Goal: Task Accomplishment & Management: Complete application form

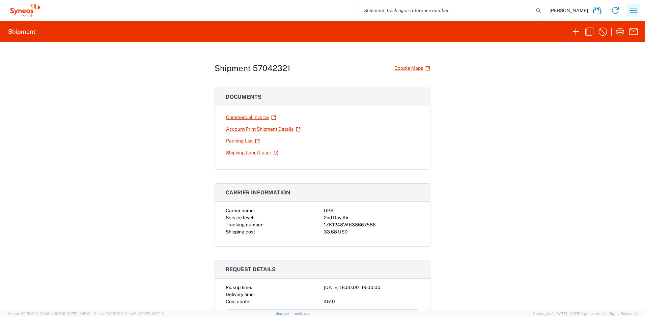
click at [632, 12] on icon "button" at bounding box center [633, 10] width 11 height 11
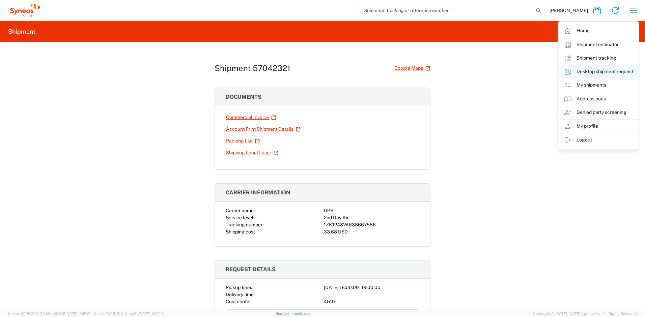
click at [593, 71] on link "Desktop shipment request" at bounding box center [598, 71] width 80 height 13
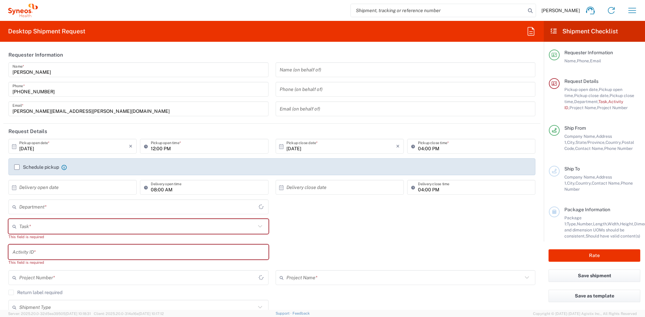
type input "[US_STATE]"
type input "[GEOGRAPHIC_DATA]"
type input "4510"
click at [54, 226] on input "text" at bounding box center [137, 227] width 237 height 12
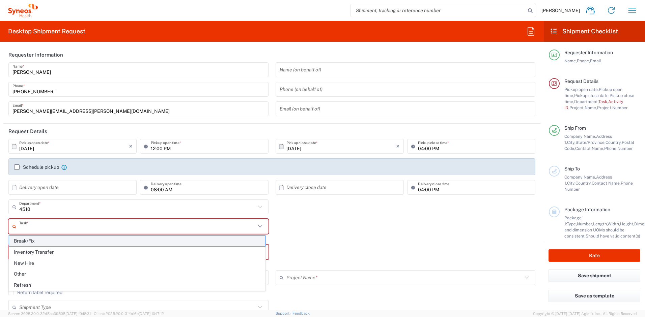
type input "Syneos Health, LLC-Morrisville NC US"
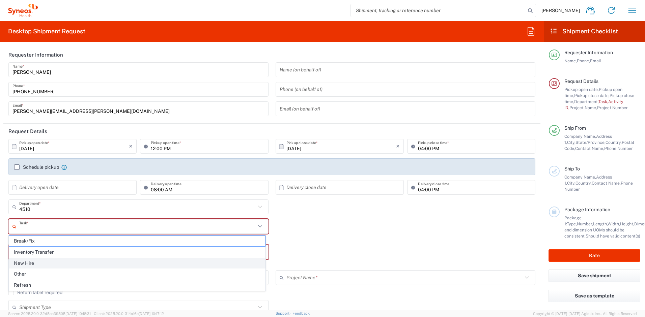
click at [37, 262] on span "New Hire" at bounding box center [137, 263] width 256 height 10
type input "New Hire"
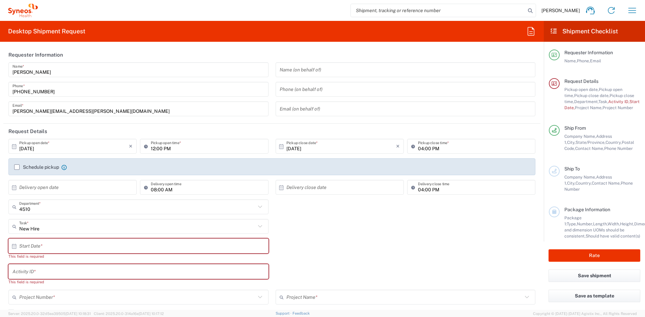
click at [46, 247] on input "text" at bounding box center [140, 247] width 242 height 12
click at [122, 296] on span "13" at bounding box center [120, 298] width 10 height 9
type input "10/13/2025"
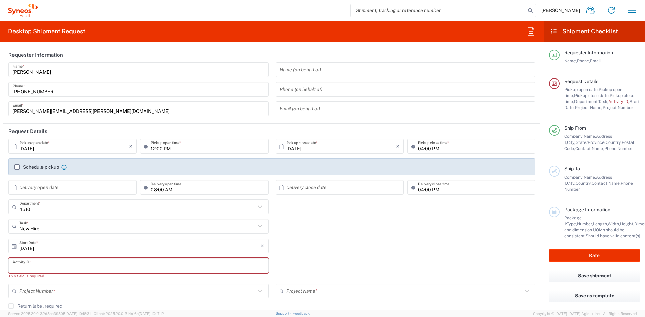
click at [56, 267] on input "text" at bounding box center [138, 266] width 252 height 12
click at [51, 262] on input "text" at bounding box center [138, 266] width 252 height 12
paste input "SCTASK2730349"
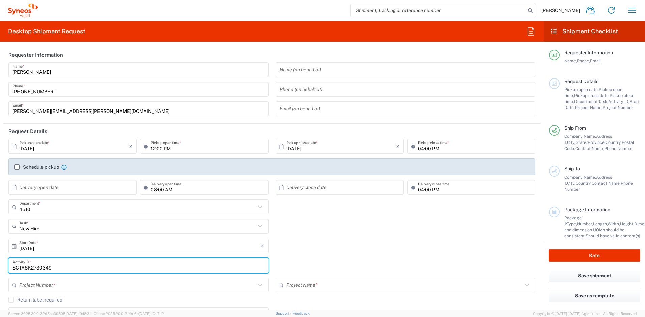
type input "SCTASK2730349"
click at [54, 283] on input "text" at bounding box center [137, 286] width 237 height 12
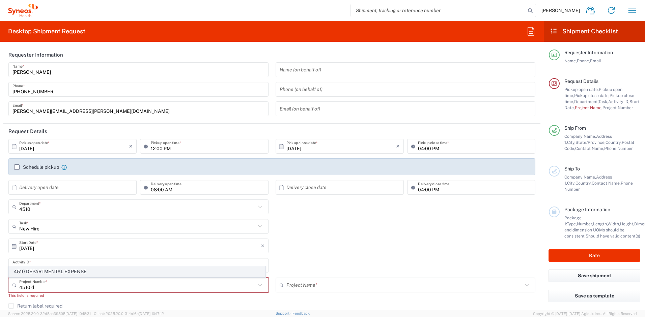
click at [65, 271] on span "4510 DEPARTMENTAL EXPENSE" at bounding box center [137, 272] width 256 height 10
type input "4510 DEPARTMENTAL EXPENSE"
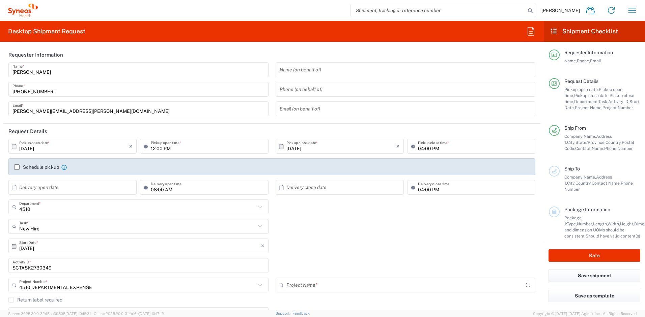
type input "4510 DEPARTMENTAL EXPENSE"
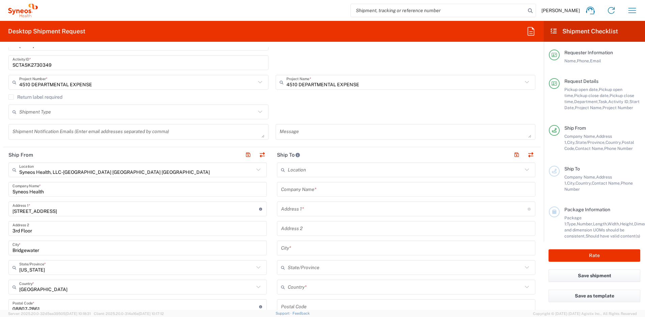
scroll to position [210, 0]
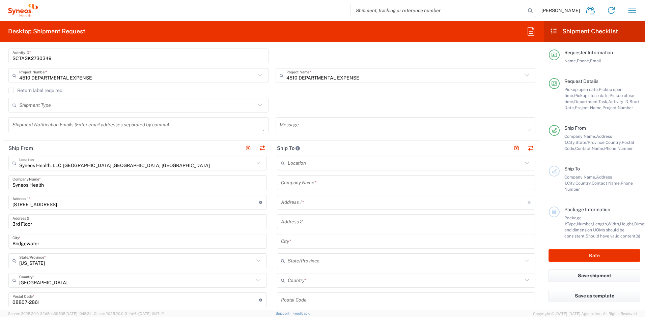
click at [328, 187] on input "text" at bounding box center [406, 183] width 250 height 12
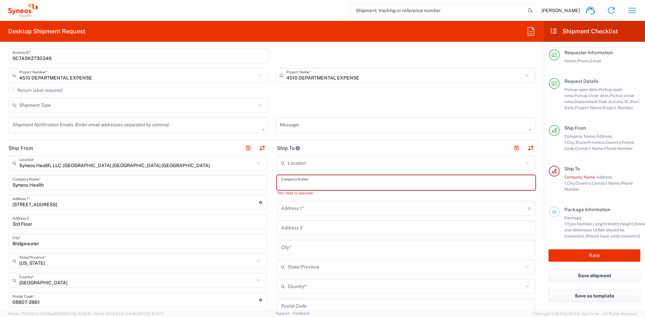
paste input "Sabrina Anand"
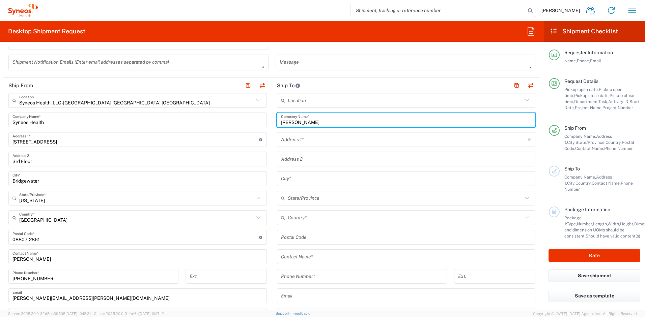
scroll to position [274, 0]
type input "Sabrina Anand"
click at [332, 256] on input "text" at bounding box center [406, 256] width 250 height 12
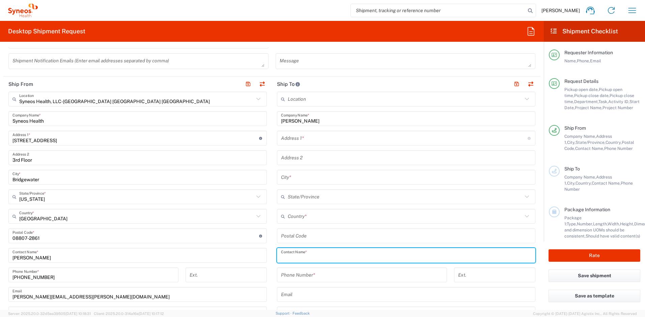
paste input "Sabrina Anand"
type input "Sabrina Anand"
click at [293, 135] on input "text" at bounding box center [404, 139] width 247 height 12
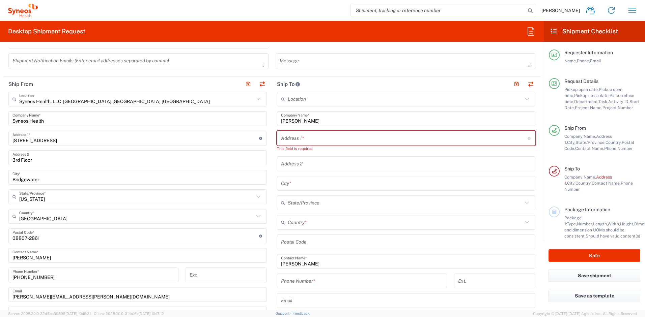
click at [284, 219] on icon at bounding box center [284, 222] width 7 height 11
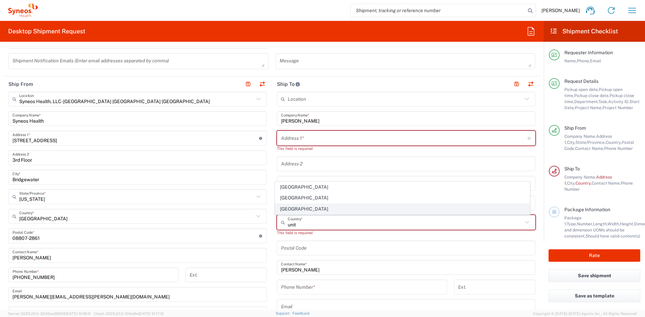
click at [290, 209] on span "United States" at bounding box center [402, 209] width 255 height 10
type input "United States"
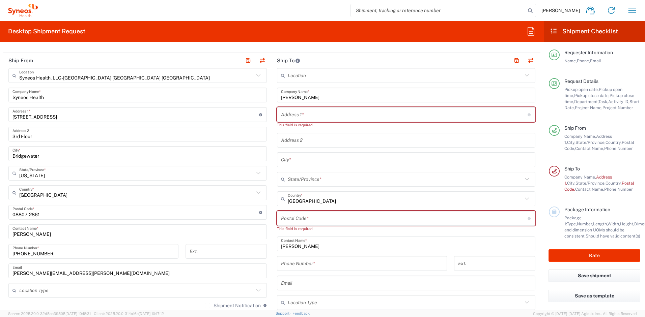
scroll to position [303, 0]
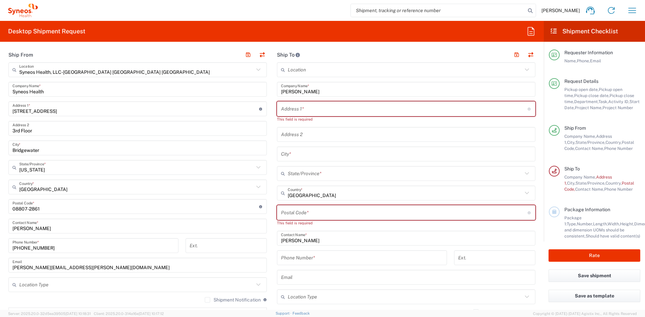
click at [300, 277] on input "text" at bounding box center [406, 278] width 250 height 12
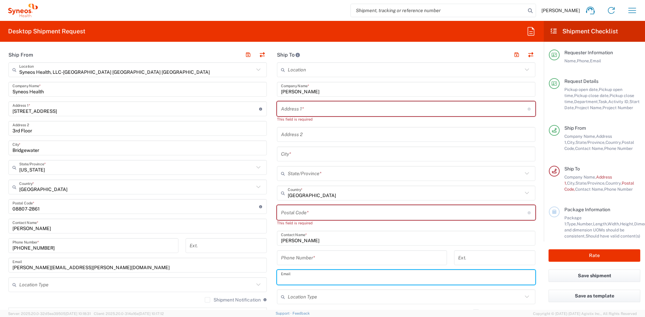
click at [309, 280] on input "text" at bounding box center [406, 278] width 250 height 12
paste input "sabrina96a@gmail.com"
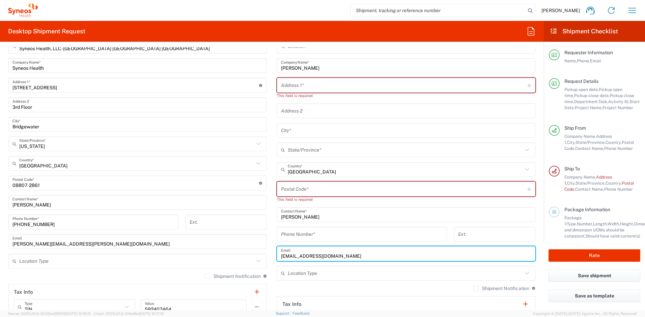
scroll to position [327, 0]
type input "sabrina96a@gmail.com"
click at [473, 290] on label "Shipment Notification" at bounding box center [501, 288] width 56 height 5
click at [476, 289] on input "Shipment Notification" at bounding box center [476, 289] width 0 height 0
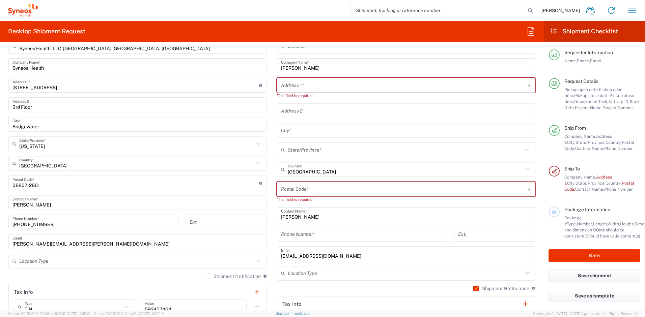
click at [309, 236] on input "tel" at bounding box center [362, 235] width 162 height 12
paste input "+1 (561) 9853112"
click at [285, 237] on input "+1 (561) 9853112" at bounding box center [362, 235] width 162 height 12
type input "(561) 9853112"
click at [110, 244] on input "ayman.abboud@syneoshealth.com" at bounding box center [137, 242] width 250 height 12
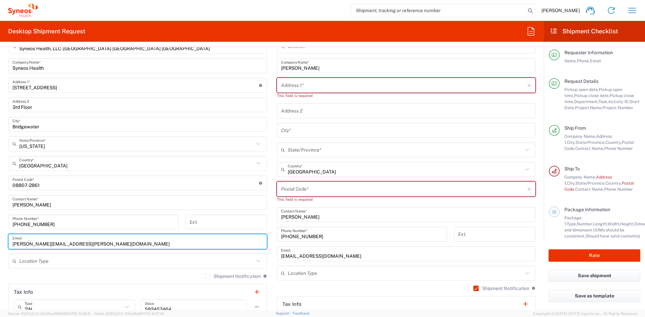
drag, startPoint x: 110, startPoint y: 244, endPoint x: 0, endPoint y: 236, distance: 110.3
click at [0, 236] on form "Requester Information Ayman Abboud Name * 732-384-3118 Phone * ayman.abboud@syn…" at bounding box center [272, 178] width 544 height 263
paste input "rachel.belanibarker@syneoshealth.com"
type input "rachel.belanibarker@syneoshealth.com"
click at [205, 277] on label "Shipment Notification" at bounding box center [233, 276] width 56 height 5
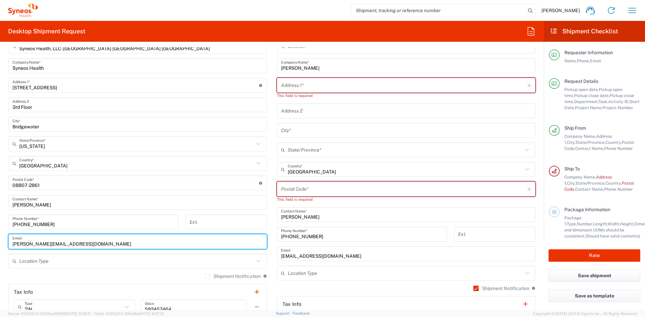
click at [207, 277] on input "Shipment Notification" at bounding box center [207, 277] width 0 height 0
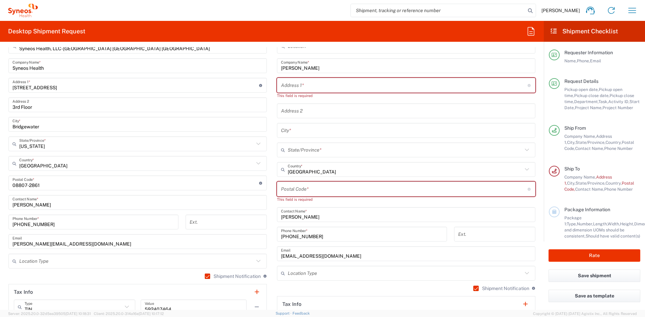
click at [325, 84] on input "text" at bounding box center [404, 86] width 247 height 12
paste input "3211 13th St NW"
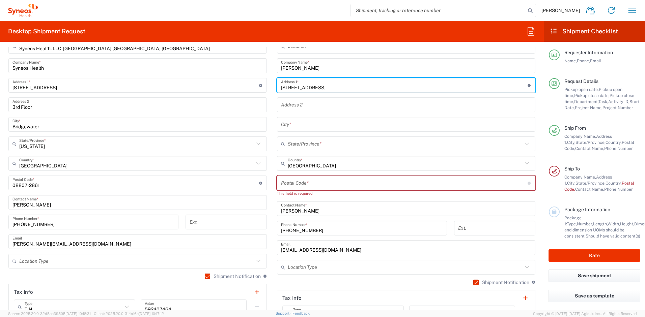
type input "3211 13th St NW"
click at [301, 105] on input "text" at bounding box center [406, 105] width 250 height 12
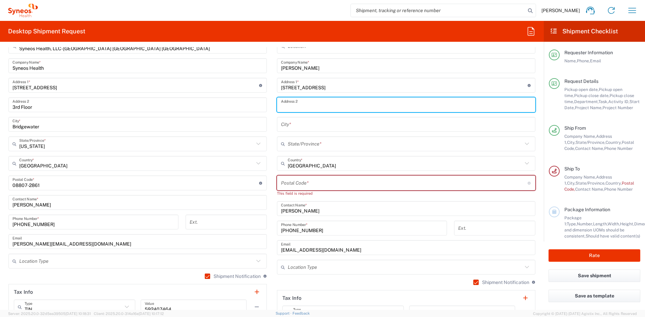
paste input "Unit B Basement"
type input "Unit B Basement"
click at [300, 126] on input "text" at bounding box center [406, 125] width 250 height 12
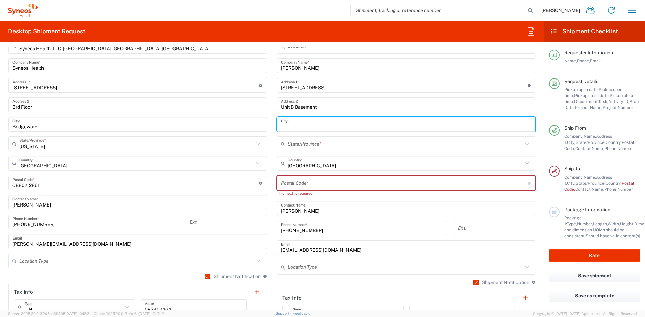
paste input "Washington"
type input "Washington"
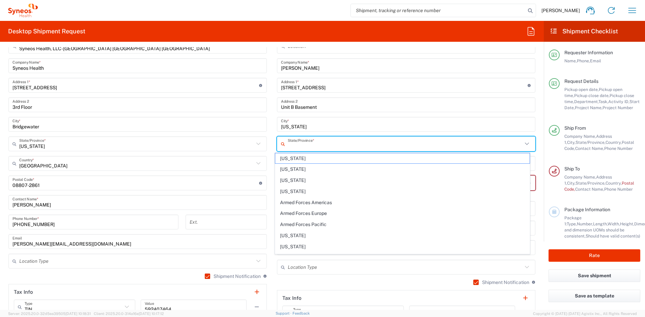
click at [288, 146] on input "text" at bounding box center [405, 144] width 235 height 12
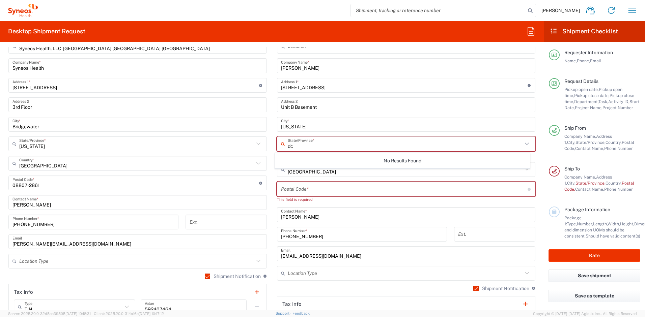
click at [322, 143] on input "dc" at bounding box center [405, 144] width 235 height 12
type input "dc"
click at [329, 130] on input "Washington" at bounding box center [406, 125] width 250 height 12
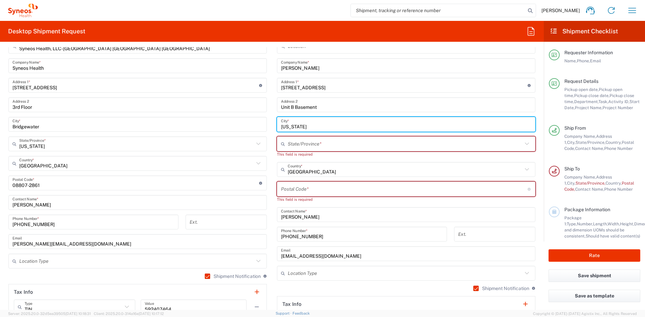
click at [326, 139] on input "text" at bounding box center [405, 144] width 235 height 12
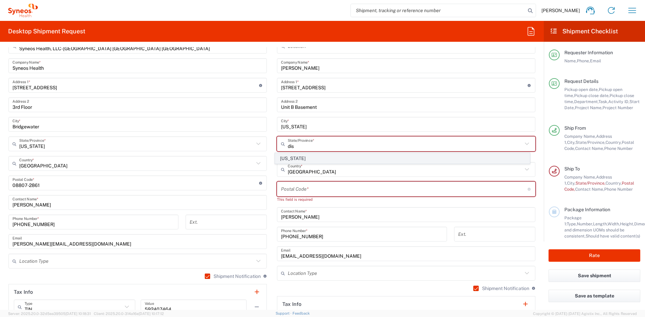
click at [327, 159] on span "District of Columbia" at bounding box center [402, 159] width 255 height 10
type input "District of Columbia"
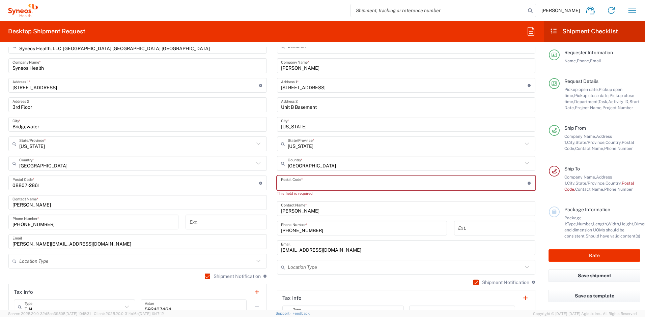
click at [300, 182] on input "undefined" at bounding box center [404, 183] width 247 height 12
paste input "20010"
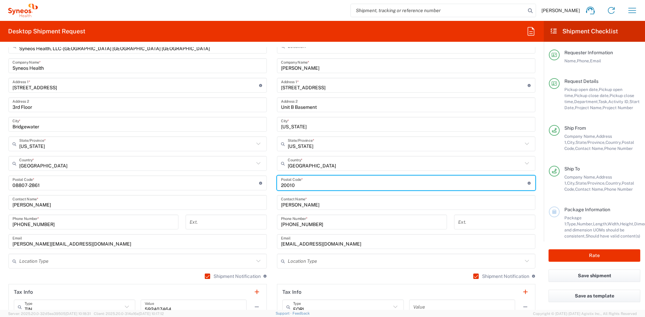
type input "20010"
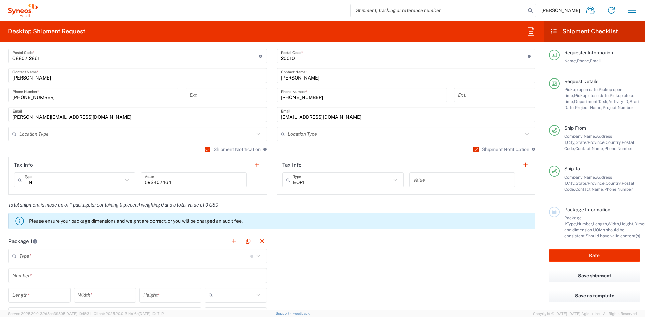
scroll to position [468, 0]
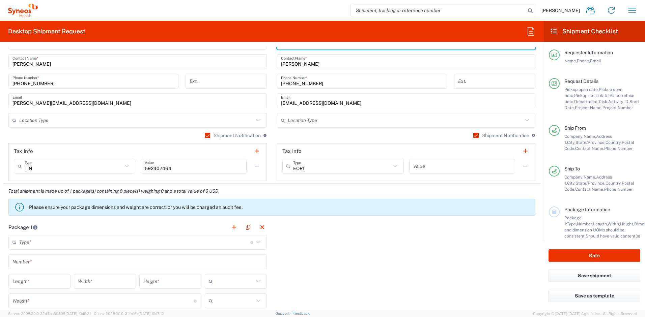
click at [116, 242] on input "text" at bounding box center [134, 243] width 231 height 12
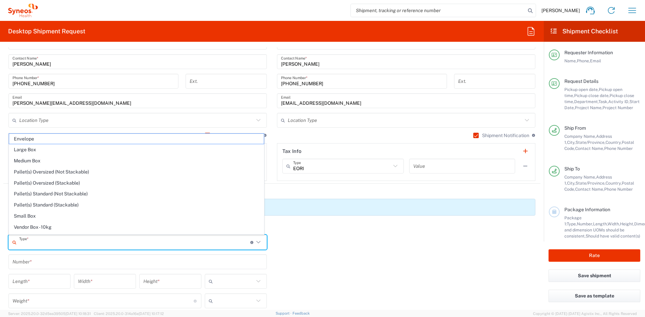
scroll to position [21, 0]
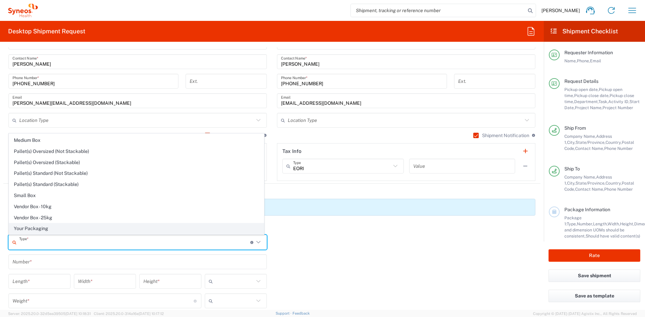
click at [59, 231] on span "Your Packaging" at bounding box center [136, 229] width 255 height 10
type input "Your Packaging"
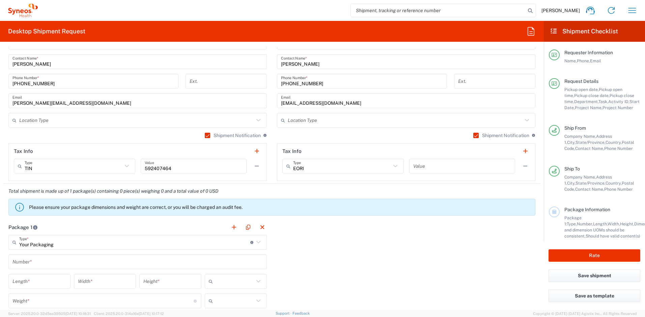
click at [40, 261] on input "text" at bounding box center [137, 262] width 250 height 12
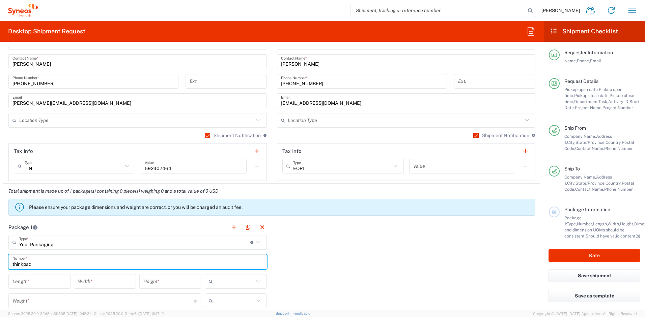
drag, startPoint x: 50, startPoint y: 266, endPoint x: -15, endPoint y: 256, distance: 65.6
click at [0, 256] on html "Ayman Abboud Home Shipment estimator Shipment tracking Desktop shipment request…" at bounding box center [322, 158] width 645 height 317
type input "1"
click at [32, 285] on input "number" at bounding box center [39, 282] width 54 height 12
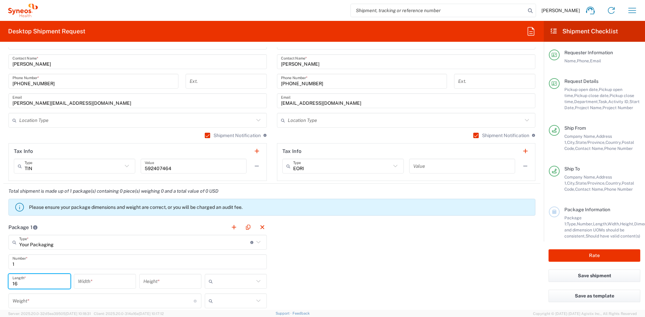
type input "16"
type input "12"
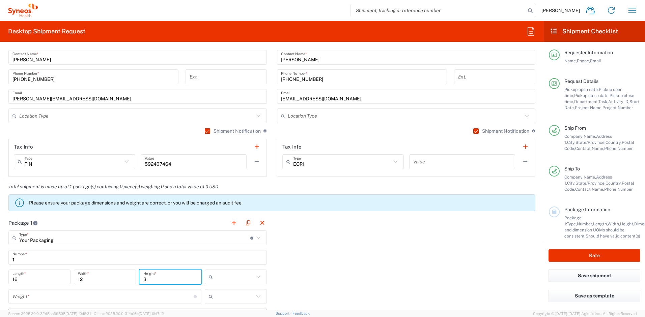
scroll to position [476, 0]
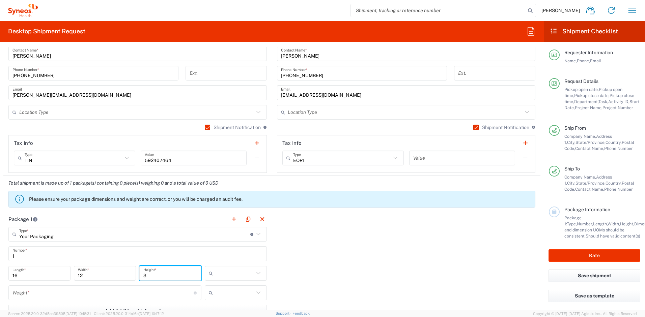
type input "3"
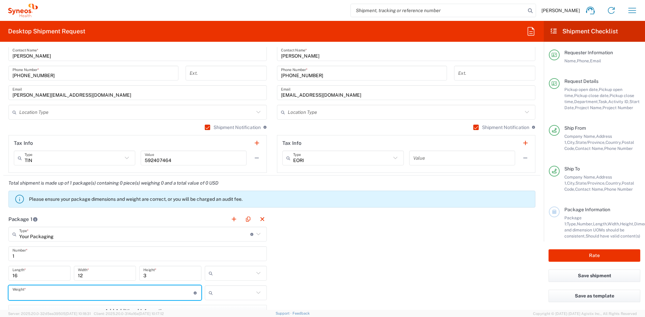
click at [77, 297] on input "number" at bounding box center [102, 293] width 181 height 12
type input "6"
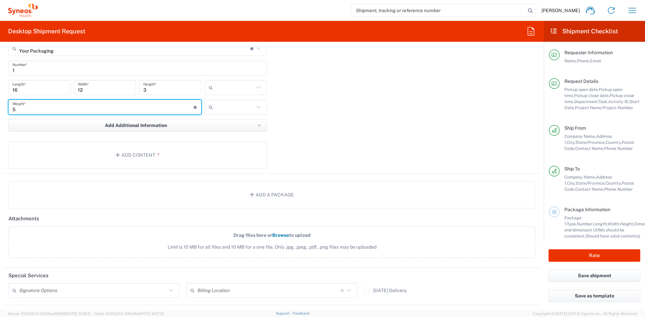
scroll to position [664, 0]
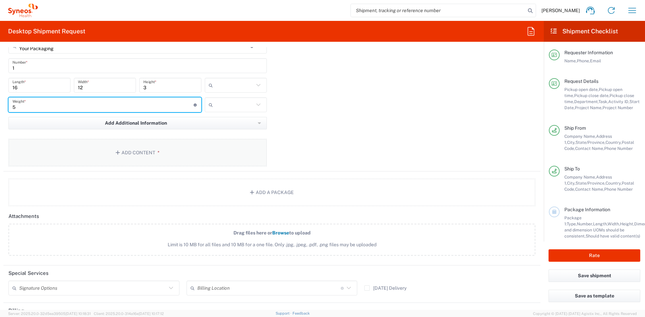
type input "5"
click at [126, 157] on button "Add Content *" at bounding box center [137, 153] width 258 height 28
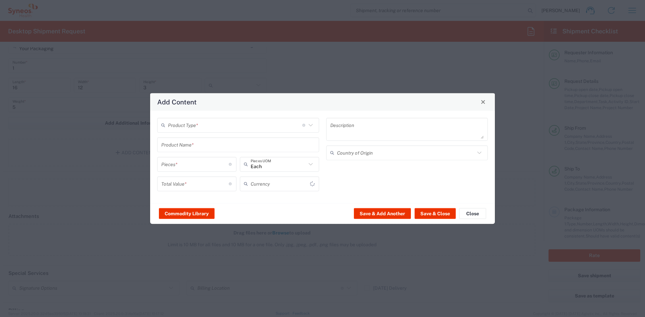
type input "US Dollar"
click at [201, 126] on input "text" at bounding box center [235, 125] width 134 height 12
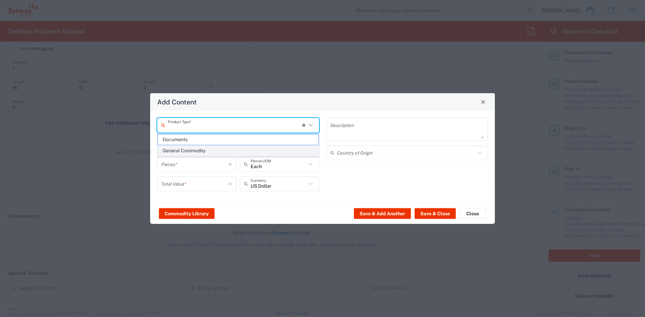
click at [194, 151] on span "General Commodity" at bounding box center [238, 151] width 161 height 10
type input "General Commodity"
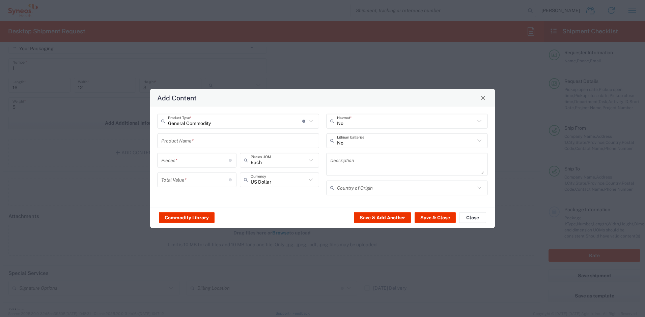
click at [193, 135] on input "text" at bounding box center [238, 141] width 154 height 12
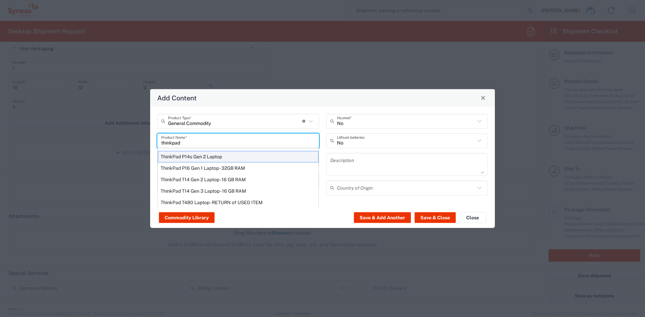
click at [193, 156] on div "ThinkPad P14s Gen 2 Laptop" at bounding box center [238, 156] width 161 height 11
type input "ThinkPad P14s Gen 2 Laptop"
type input "1"
type textarea "ThinkPad P14s Gen 2 Laptop"
type input "China"
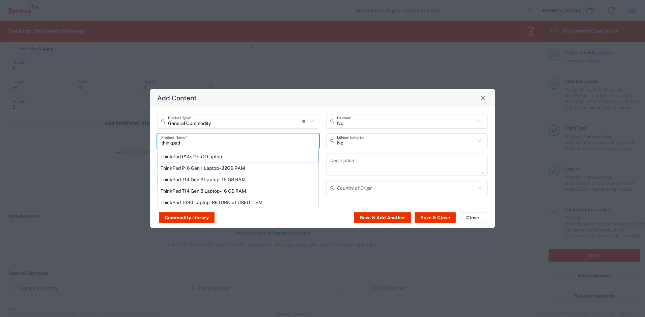
type input "Yes"
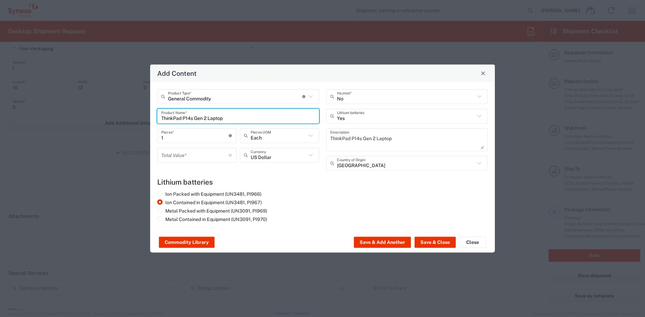
drag, startPoint x: 248, startPoint y: 118, endPoint x: 98, endPoint y: 101, distance: 150.5
click at [98, 101] on div "Add Content General Commodity Product Type * Document: Paper document generated…" at bounding box center [322, 158] width 645 height 317
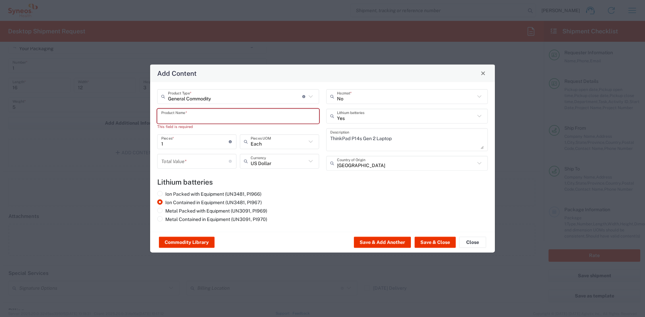
click at [181, 113] on input "text" at bounding box center [238, 116] width 154 height 12
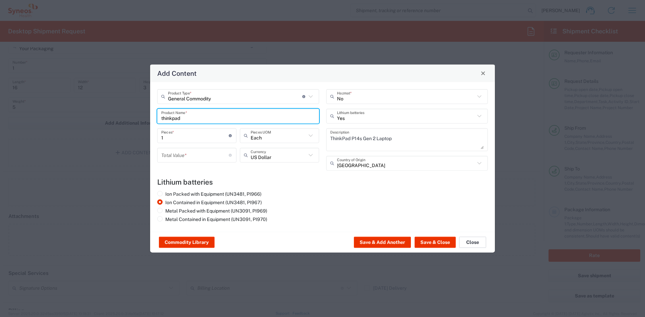
type input "thinkpad"
click at [467, 242] on button "Close" at bounding box center [472, 242] width 27 height 11
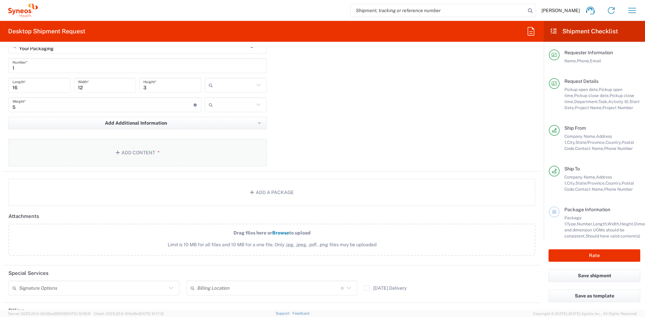
click at [104, 154] on button "Add Content *" at bounding box center [137, 153] width 258 height 28
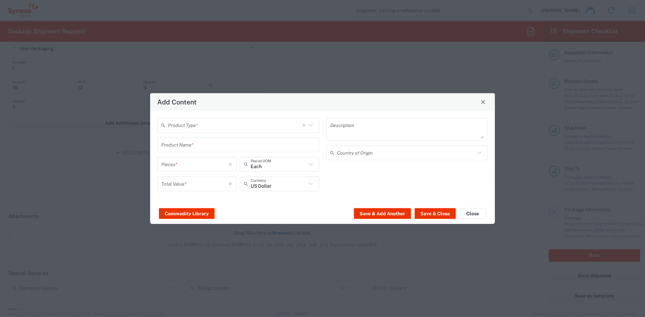
click at [215, 130] on input "text" at bounding box center [235, 125] width 134 height 12
click at [207, 149] on span "General Commodity" at bounding box center [238, 151] width 161 height 10
type input "General Commodity"
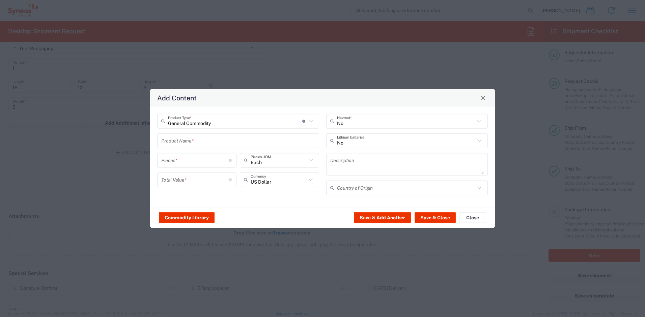
click at [196, 142] on input "text" at bounding box center [238, 141] width 154 height 12
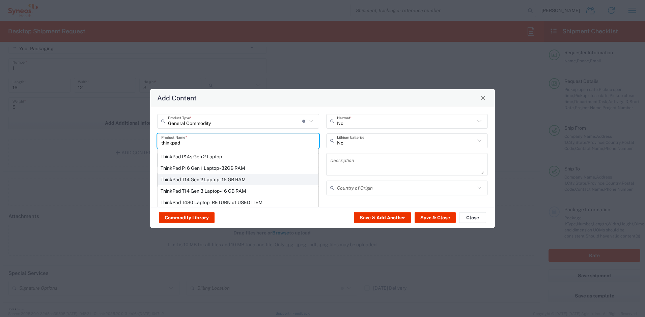
click at [183, 178] on div "ThinkPad T14 Gen 2 Laptop - 16 GB RAM" at bounding box center [238, 179] width 161 height 11
type input "ThinkPad T14 Gen 2 Laptop - 16 GB RAM"
type input "1"
type textarea "Intel Core i7-1156G7 vProÂ® Processor - 14"- 16 GB RAM - 512 GB SSD"
type input "China"
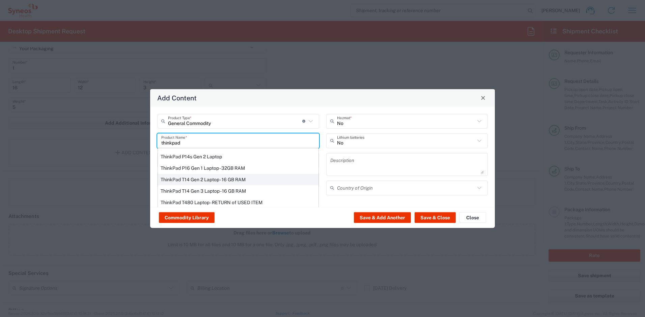
type input "Yes"
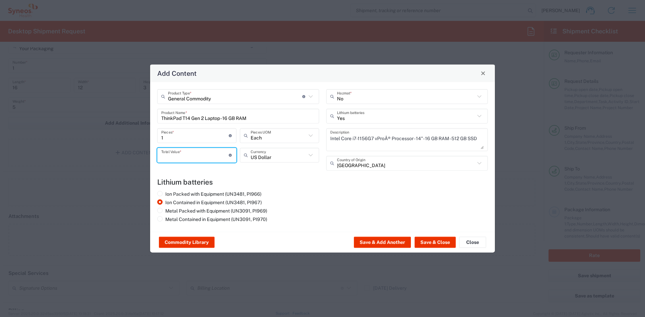
click at [215, 158] on input "number" at bounding box center [194, 155] width 67 height 12
type input "700"
click at [422, 242] on button "Save & Close" at bounding box center [435, 242] width 41 height 11
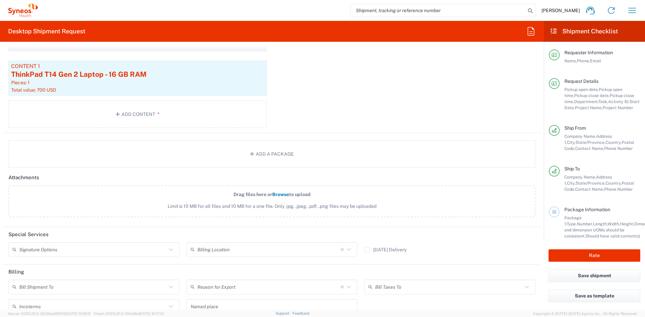
scroll to position [752, 0]
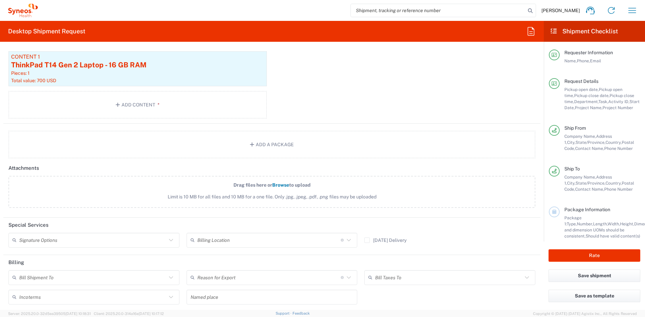
click at [82, 239] on input "text" at bounding box center [92, 240] width 147 height 12
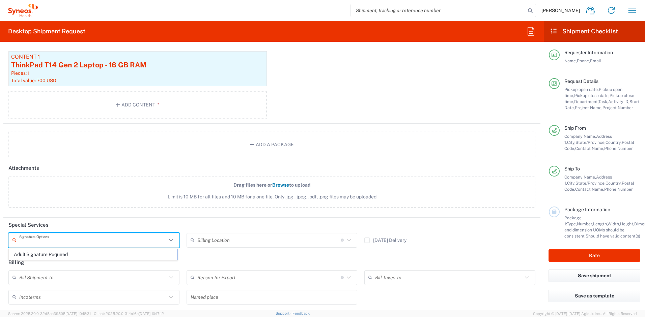
click at [58, 253] on span "Adult Signature Required" at bounding box center [93, 255] width 168 height 10
type input "Adult Signature Required"
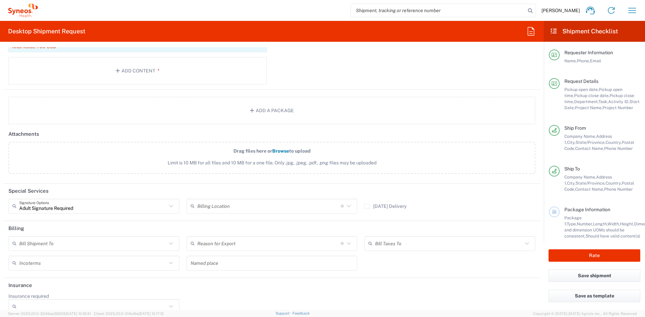
scroll to position [798, 0]
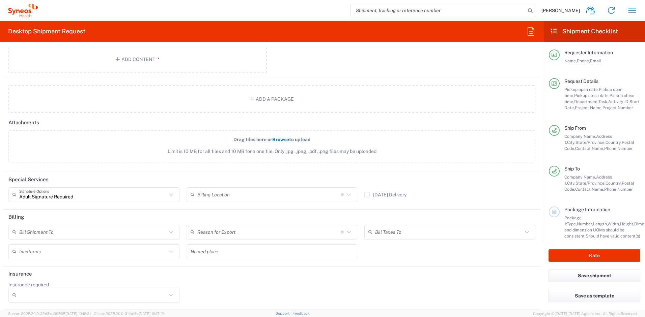
click at [58, 298] on input "Insurance required" at bounding box center [92, 295] width 147 height 11
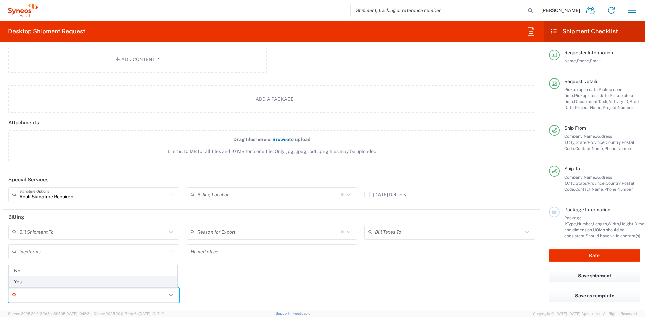
click at [56, 287] on span "Yes" at bounding box center [93, 282] width 168 height 10
type input "Yes"
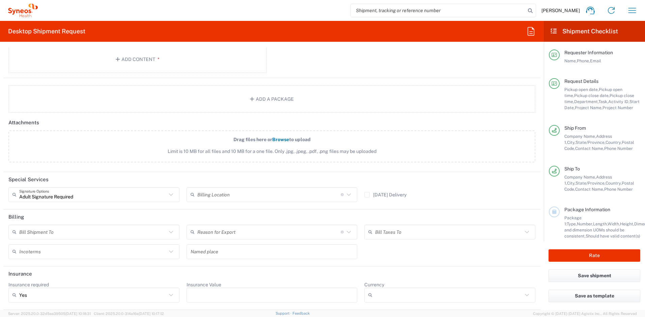
click at [198, 295] on input "Insurance Value" at bounding box center [272, 295] width 163 height 11
type input "700"
click at [380, 295] on input "Currency" at bounding box center [448, 295] width 147 height 11
click at [413, 280] on span "USD" at bounding box center [446, 282] width 168 height 10
type input "USD"
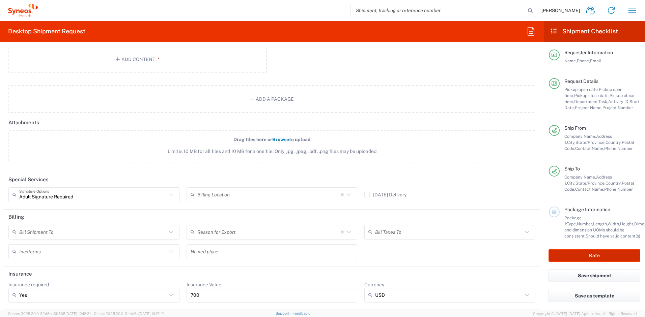
click at [561, 259] on button "Rate" at bounding box center [595, 256] width 92 height 12
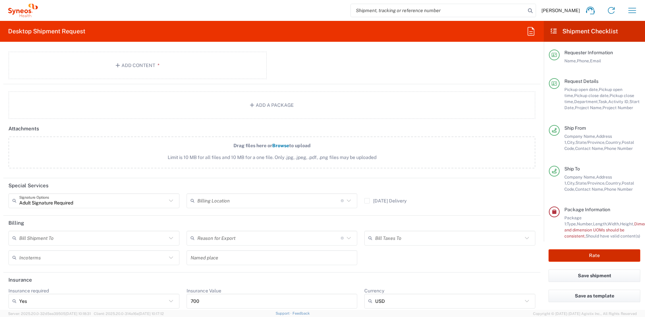
scroll to position [804, 0]
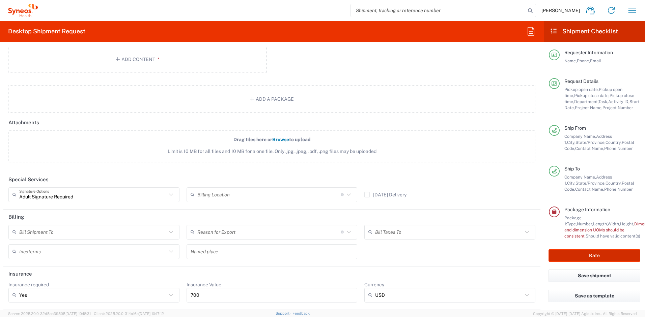
type input "4510 DEPARTMENTAL EXPENSE"
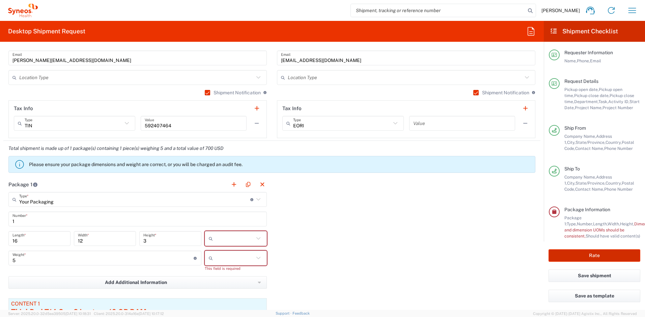
scroll to position [516, 0]
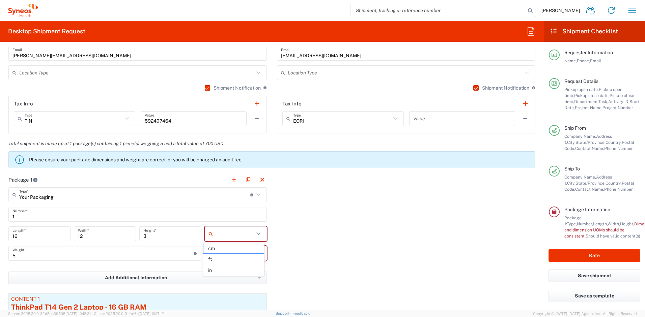
click at [244, 238] on input "text" at bounding box center [235, 234] width 38 height 11
click at [231, 271] on span "in" at bounding box center [233, 271] width 60 height 10
type input "in"
click at [235, 256] on input "text" at bounding box center [235, 253] width 38 height 11
click at [233, 277] on span "lbs" at bounding box center [233, 279] width 60 height 10
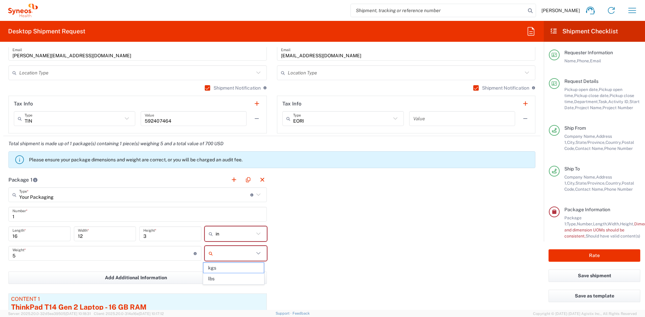
type input "lbs"
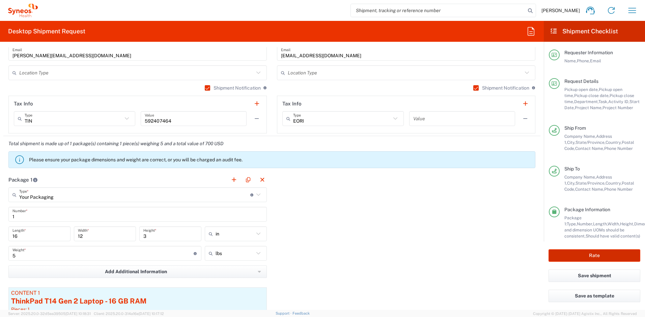
click at [572, 251] on button "Rate" at bounding box center [595, 256] width 92 height 12
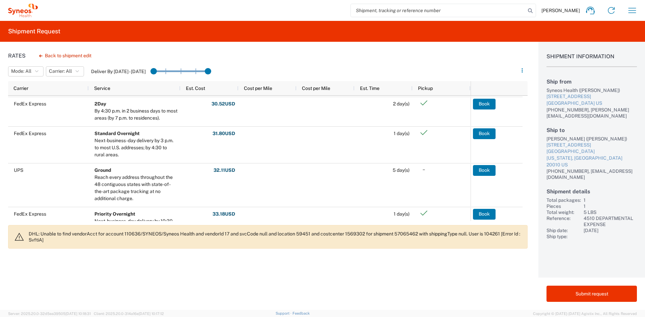
scroll to position [37, 0]
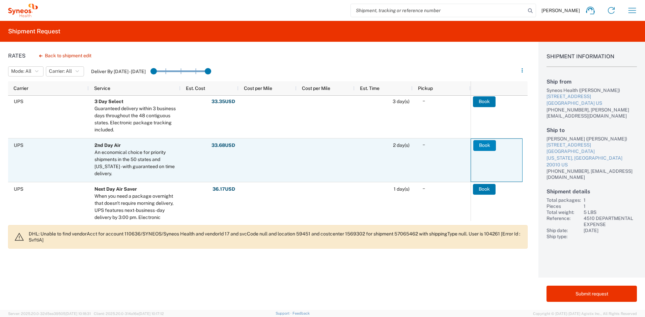
click at [480, 148] on button "Book" at bounding box center [484, 145] width 23 height 11
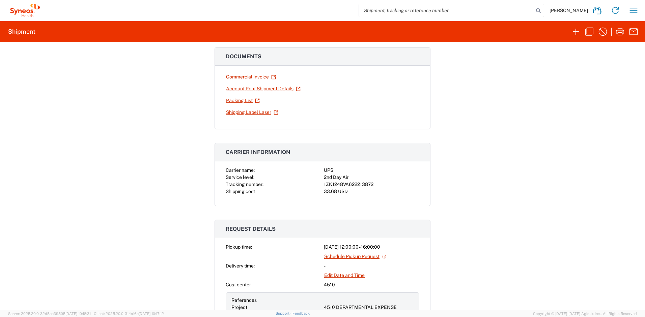
click at [351, 193] on div "33.68 USD" at bounding box center [371, 191] width 95 height 7
drag, startPoint x: 371, startPoint y: 184, endPoint x: 322, endPoint y: 184, distance: 48.9
click at [324, 184] on div "1ZK1248VA622213872" at bounding box center [371, 184] width 95 height 7
copy div "1ZK1248VA622213872"
click at [621, 34] on icon "button" at bounding box center [620, 31] width 11 height 11
